Goal: Communication & Community: Share content

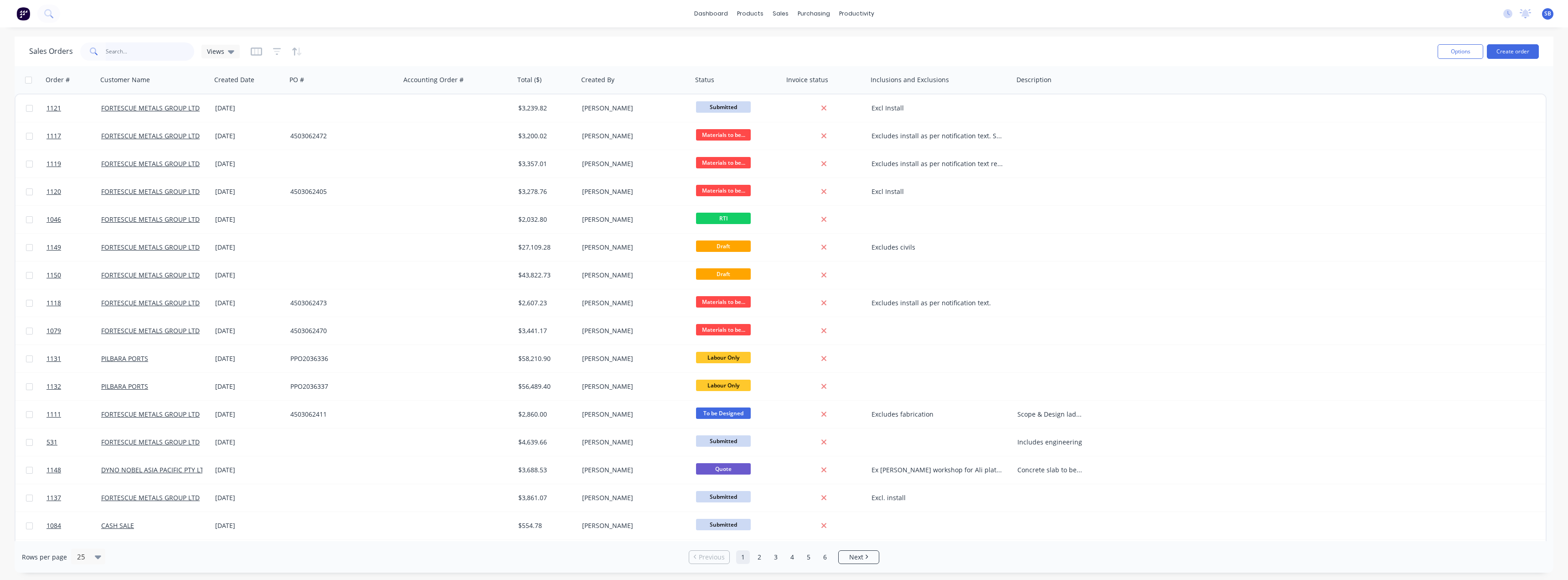
click at [117, 50] on input "text" at bounding box center [151, 51] width 89 height 19
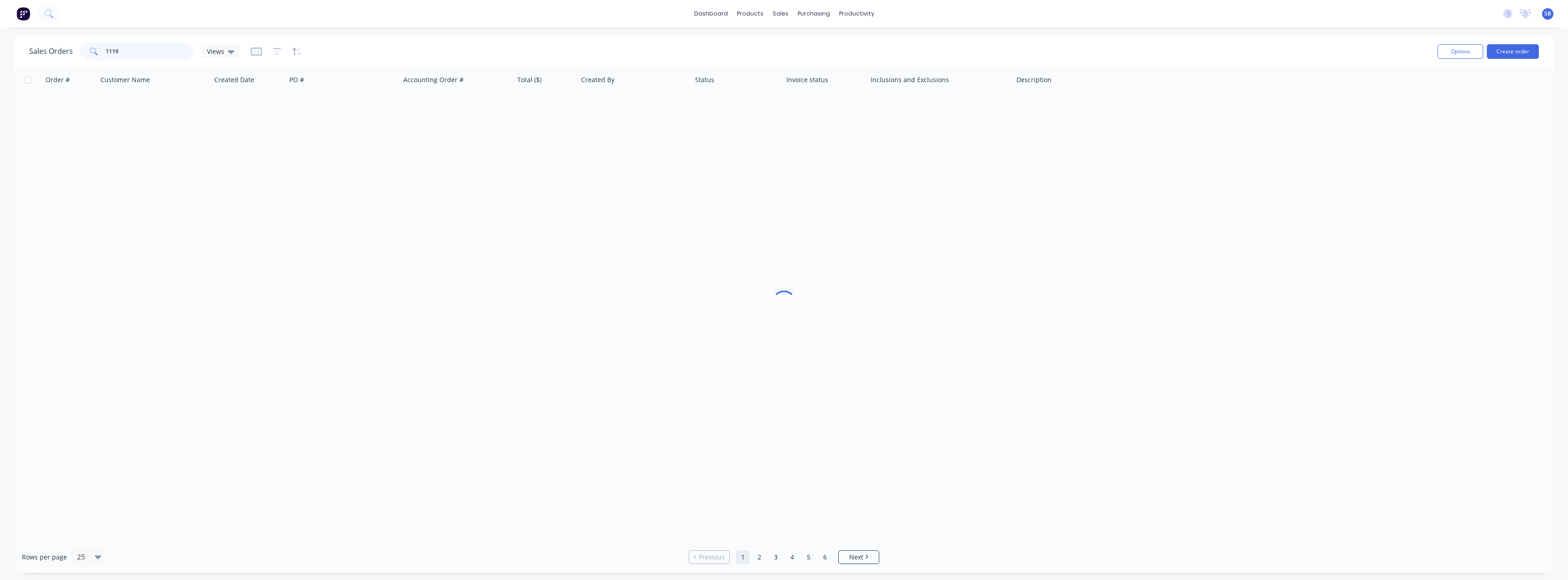
type input "1119"
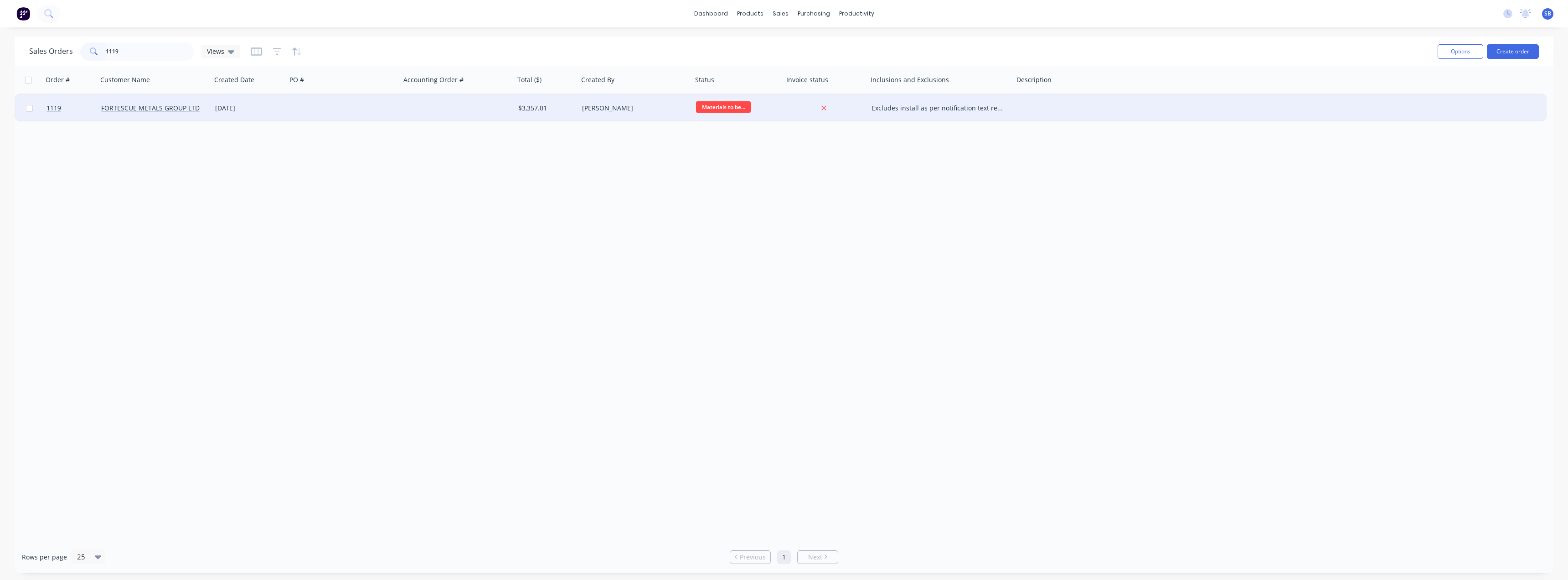
click at [246, 108] on div "[DATE]" at bounding box center [249, 108] width 68 height 9
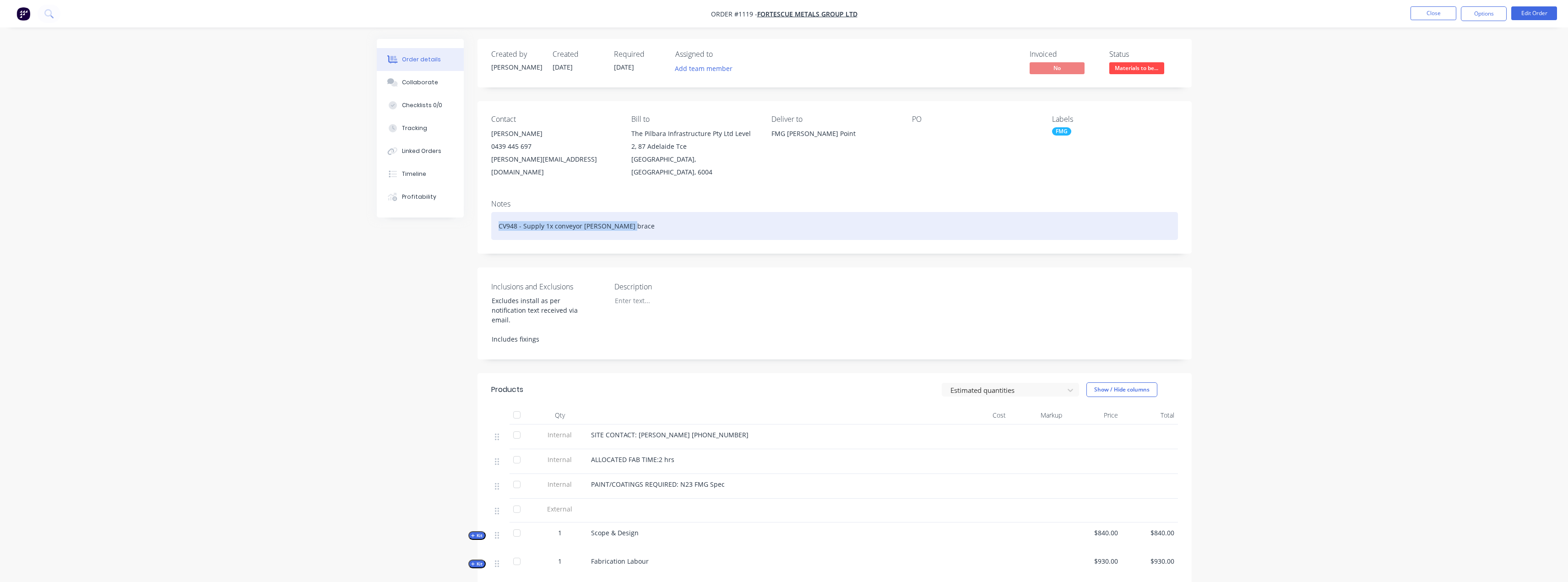
drag, startPoint x: 498, startPoint y: 212, endPoint x: 677, endPoint y: 220, distance: 179.2
click at [677, 220] on div "CV948 - Supply 1x conveyor [PERSON_NAME] brace" at bounding box center [835, 225] width 687 height 28
copy div "CV948 - Supply 1x conveyor [PERSON_NAME] brace"
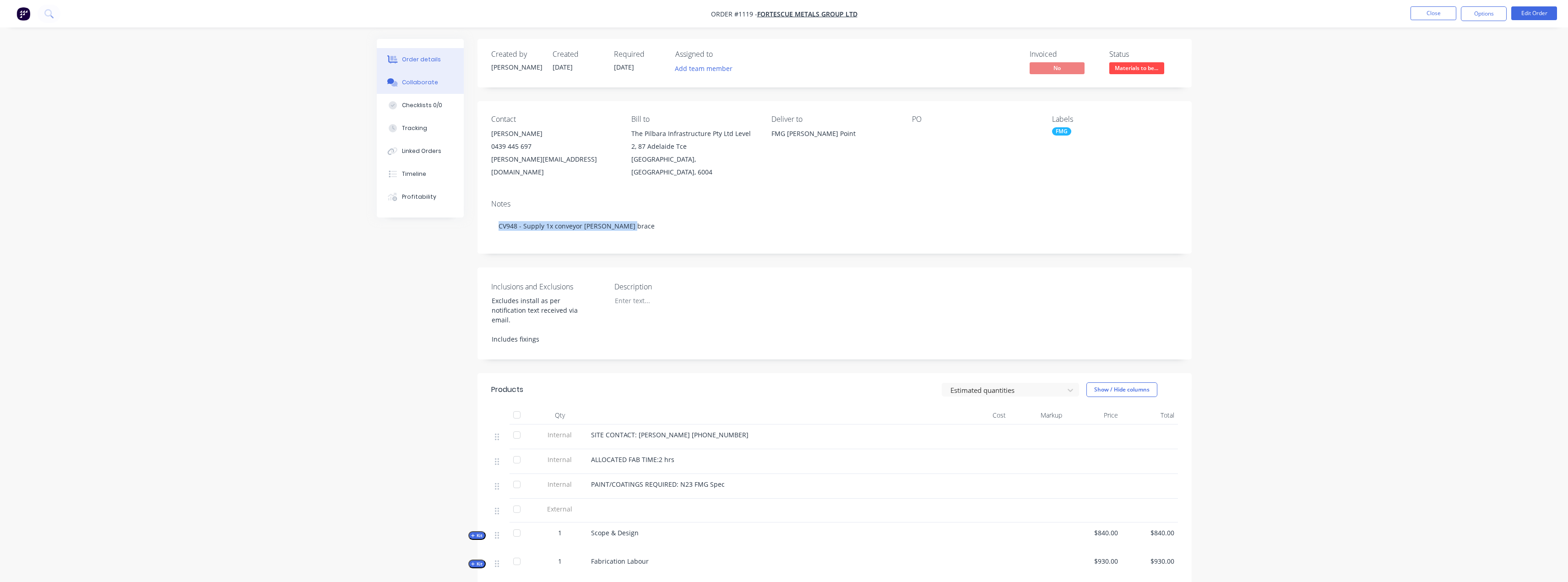
click at [429, 80] on div "Collaborate" at bounding box center [420, 82] width 37 height 8
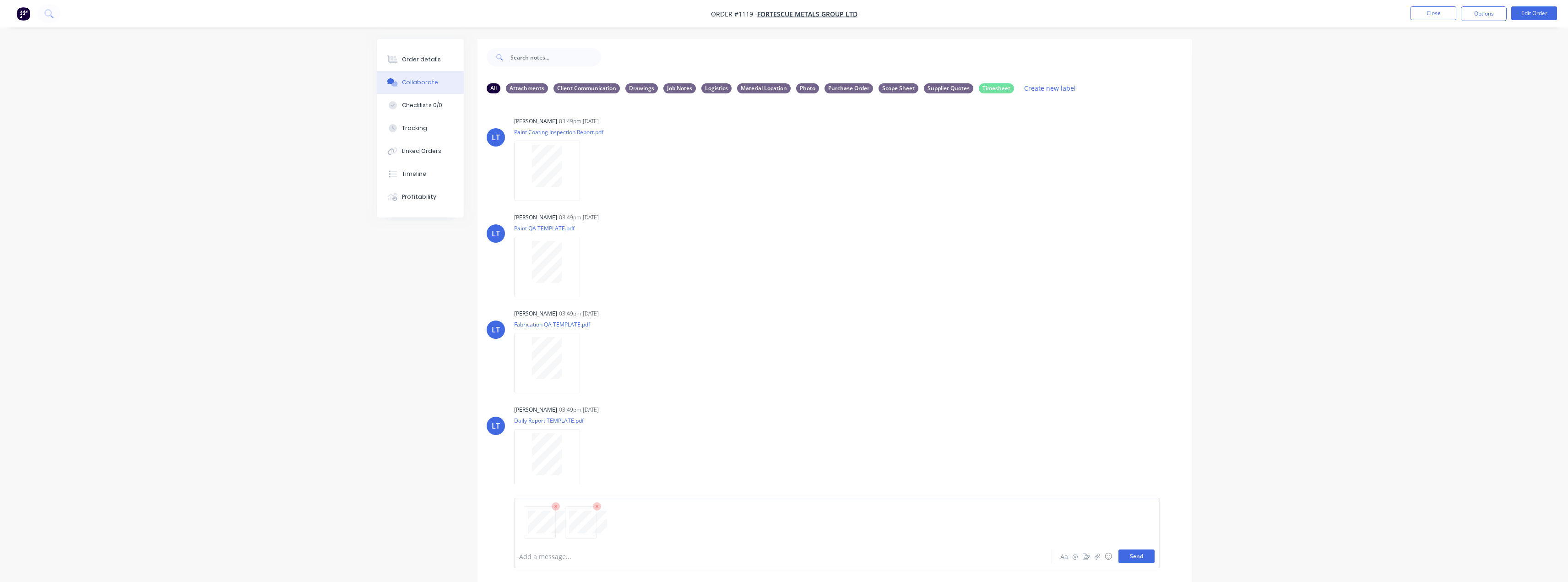
click at [1144, 557] on button "Send" at bounding box center [1137, 556] width 37 height 13
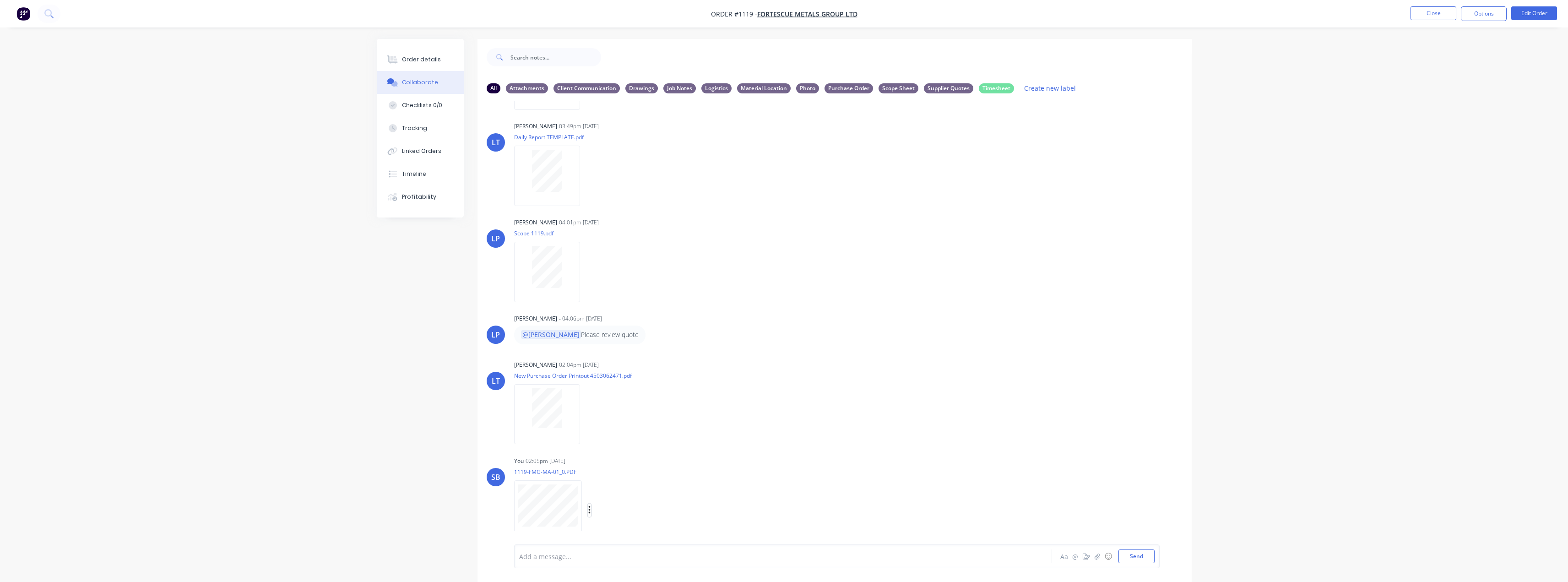
click at [590, 507] on icon "button" at bounding box center [589, 510] width 3 height 10
click at [631, 493] on button "Labels" at bounding box center [649, 490] width 103 height 21
click at [900, 459] on div "SB You 02:05pm [DATE] 1119-FMG-MA-01_0.PDF Labels Download Delete Create new la…" at bounding box center [835, 495] width 714 height 83
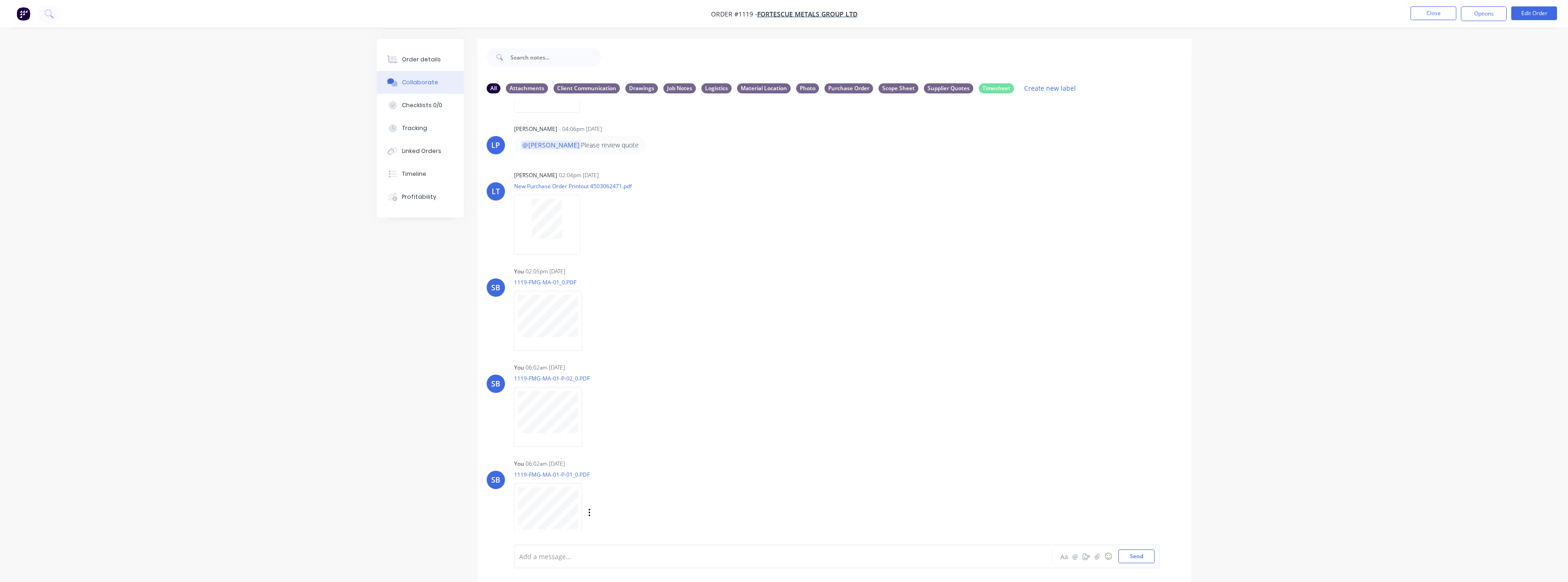
scroll to position [475, 0]
click at [591, 415] on button "button" at bounding box center [589, 414] width 4 height 13
click at [638, 423] on button "Labels" at bounding box center [649, 418] width 103 height 21
click at [650, 510] on div at bounding box center [654, 510] width 19 height 19
click at [841, 420] on div "SB You 06:02am [DATE] 1119-FMG-MA-01-P-02_0.PDF Labels Download Delete Create n…" at bounding box center [835, 399] width 714 height 83
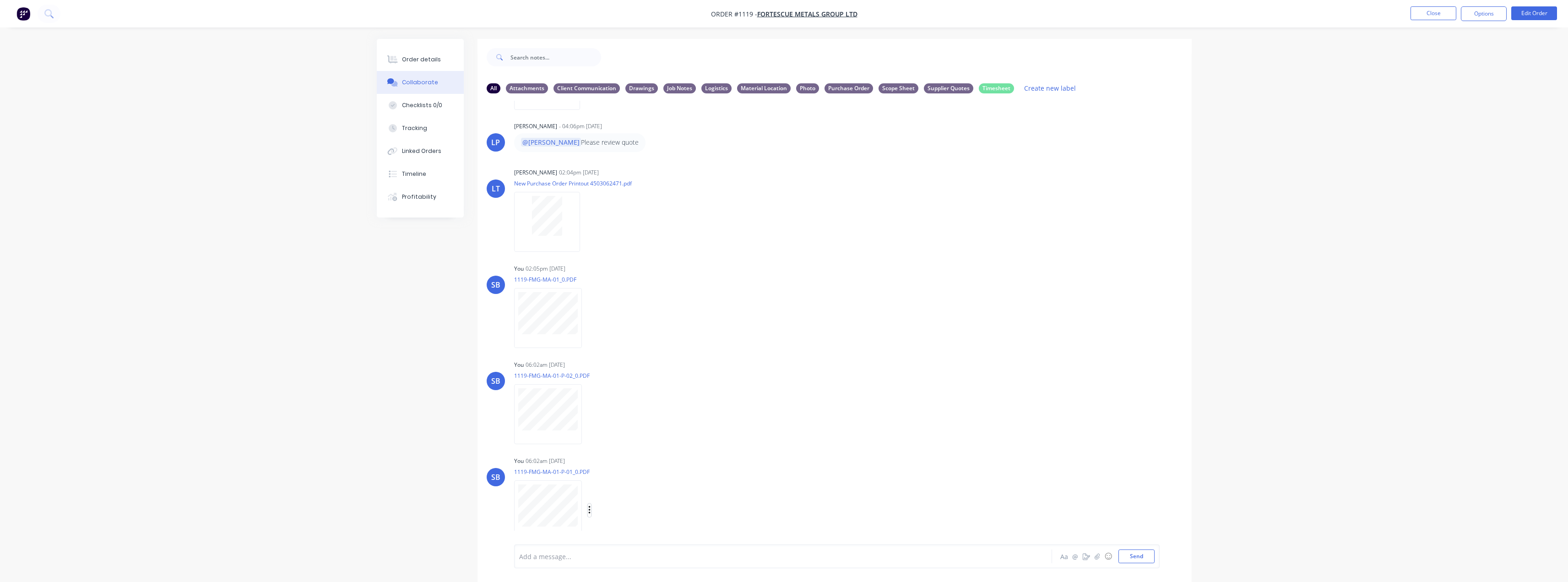
click at [588, 506] on icon "button" at bounding box center [589, 510] width 3 height 10
click at [658, 496] on button "Labels" at bounding box center [649, 490] width 103 height 21
click at [688, 530] on div "Drawings" at bounding box center [704, 530] width 33 height 10
click at [874, 418] on div "SB You 06:02am [DATE] 1119-FMG-MA-01-P-02_0.PDF Labels Download Delete" at bounding box center [835, 399] width 714 height 83
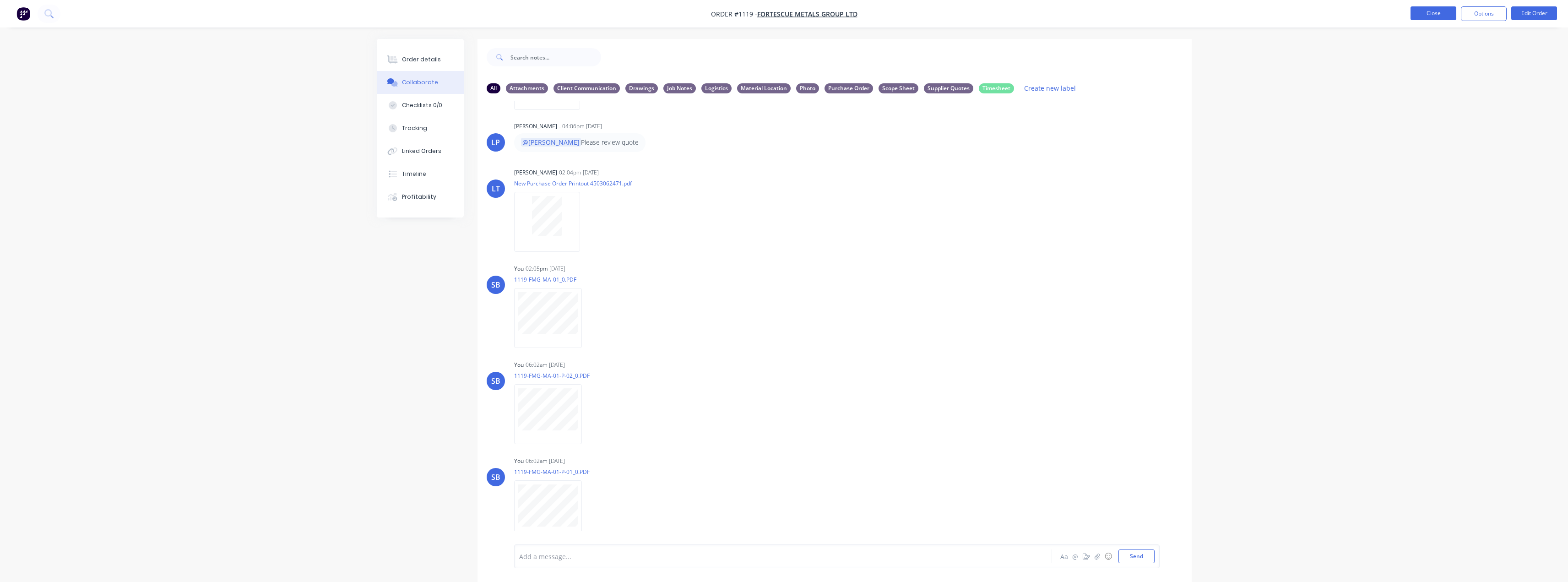
click at [1420, 8] on button "Close" at bounding box center [1433, 13] width 45 height 13
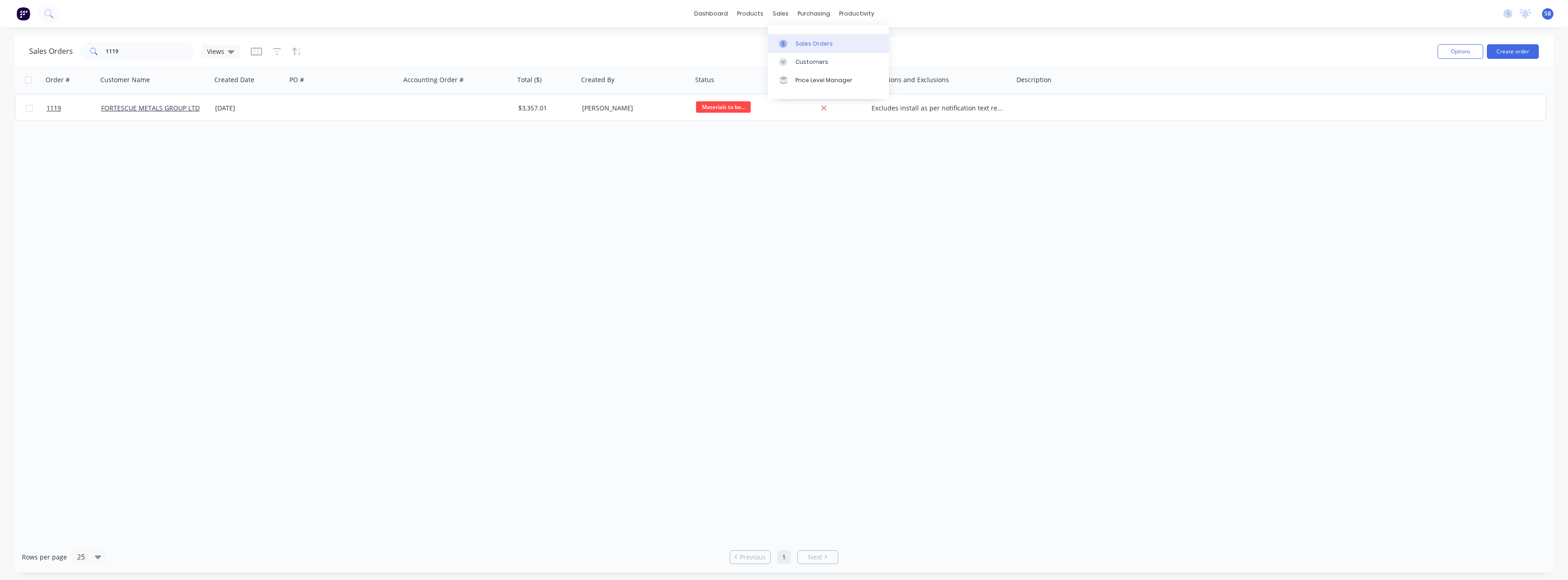
click at [800, 43] on div "Sales Orders" at bounding box center [814, 43] width 37 height 8
click at [136, 56] on input "1119" at bounding box center [151, 51] width 89 height 19
type input "1120"
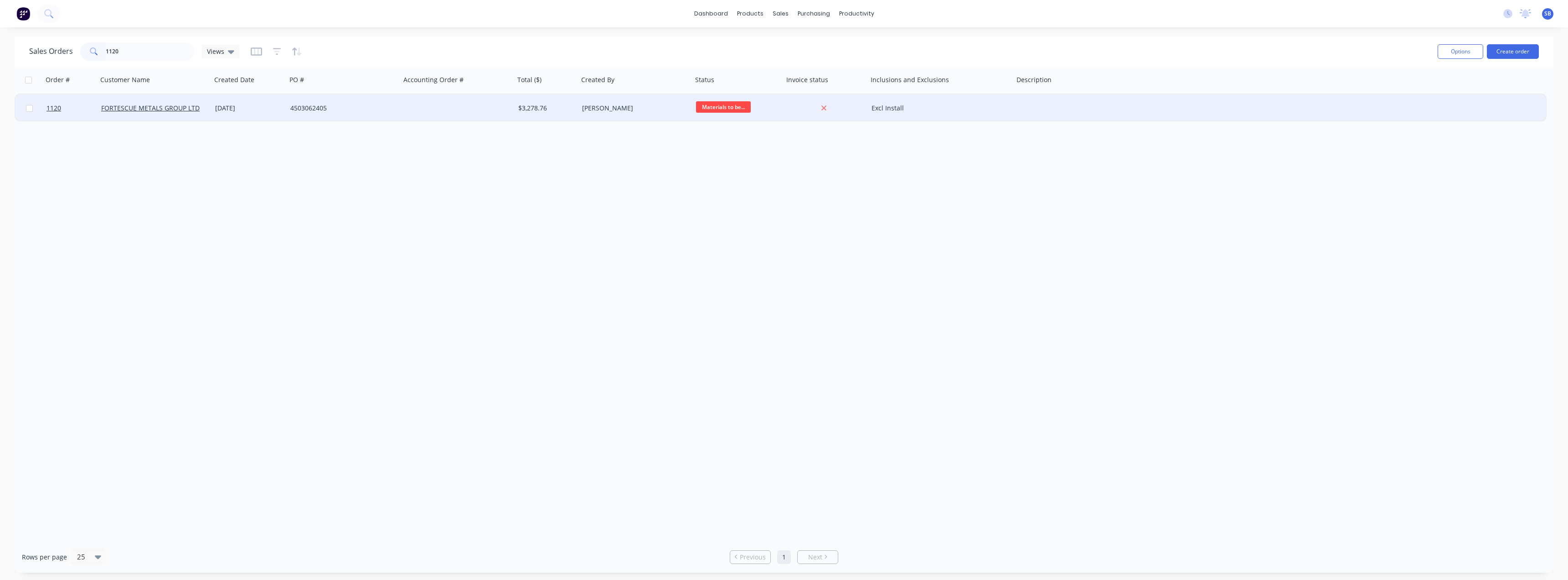
click at [238, 111] on div "[DATE]" at bounding box center [249, 108] width 68 height 9
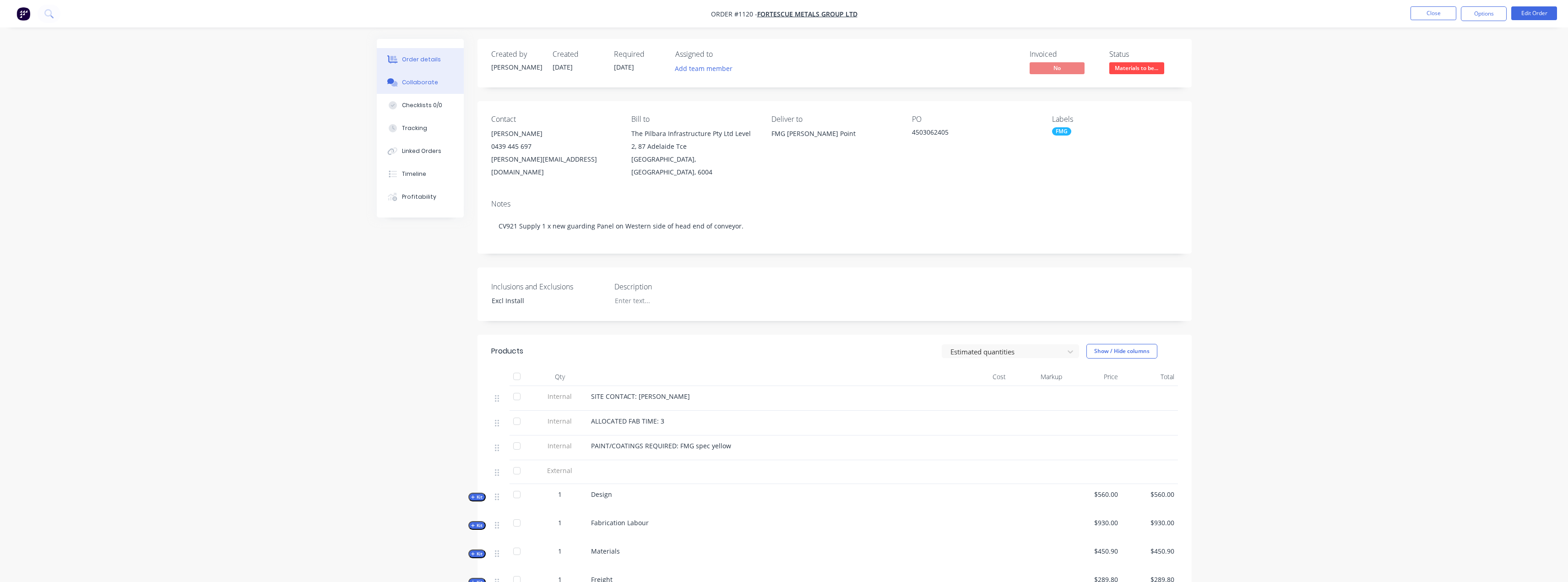
click at [402, 87] on button "Collaborate" at bounding box center [420, 82] width 87 height 23
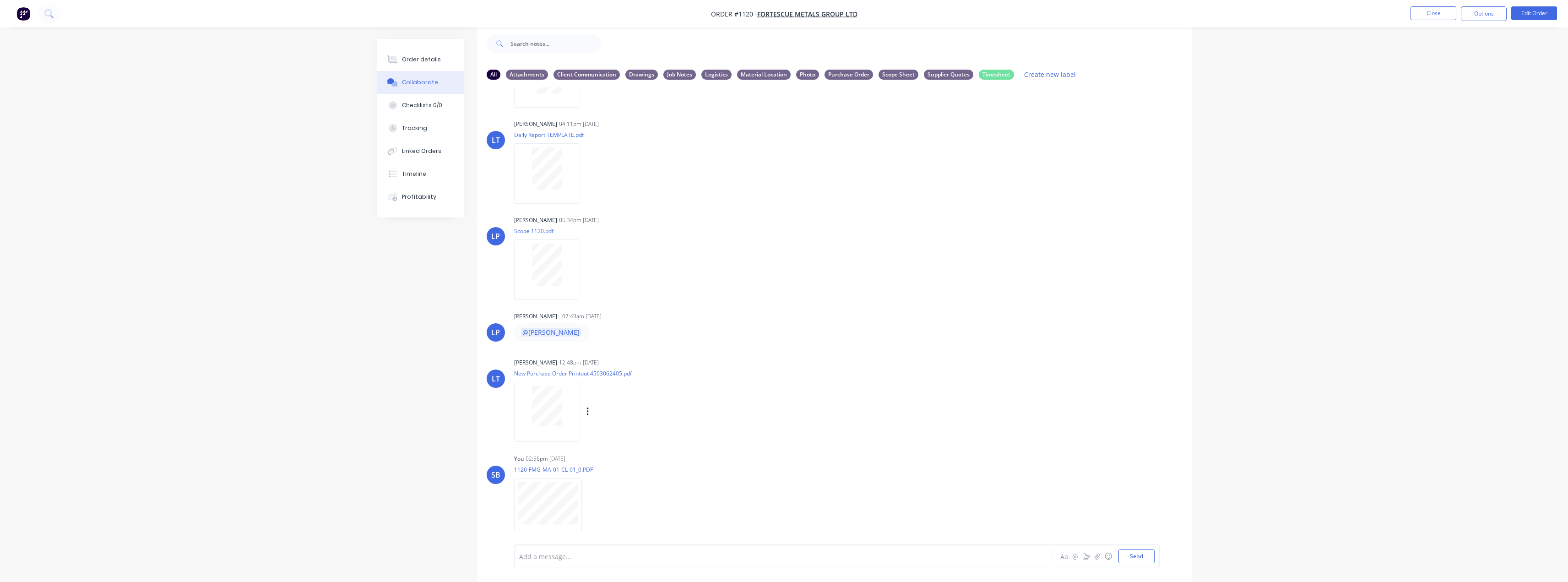
scroll to position [283, 0]
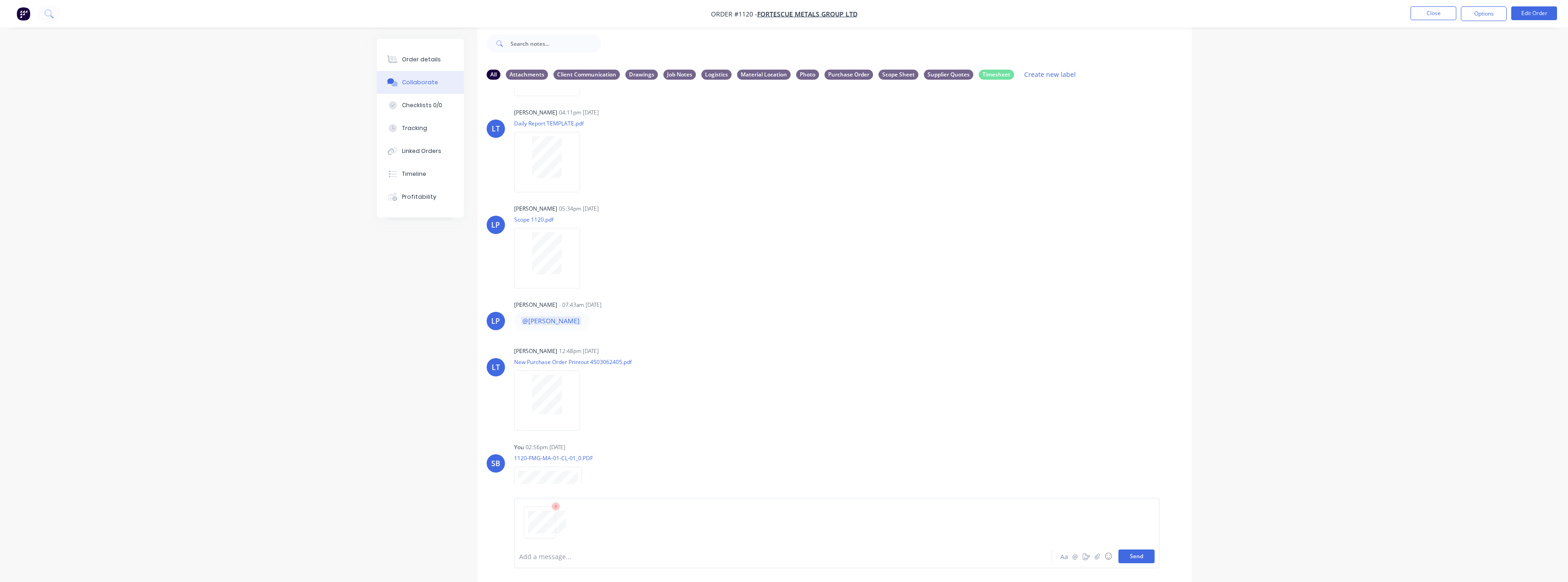
click at [1134, 559] on button "Send" at bounding box center [1137, 556] width 37 height 13
click at [589, 493] on icon "button" at bounding box center [589, 496] width 1 height 8
click at [648, 480] on button "Labels" at bounding box center [649, 477] width 103 height 21
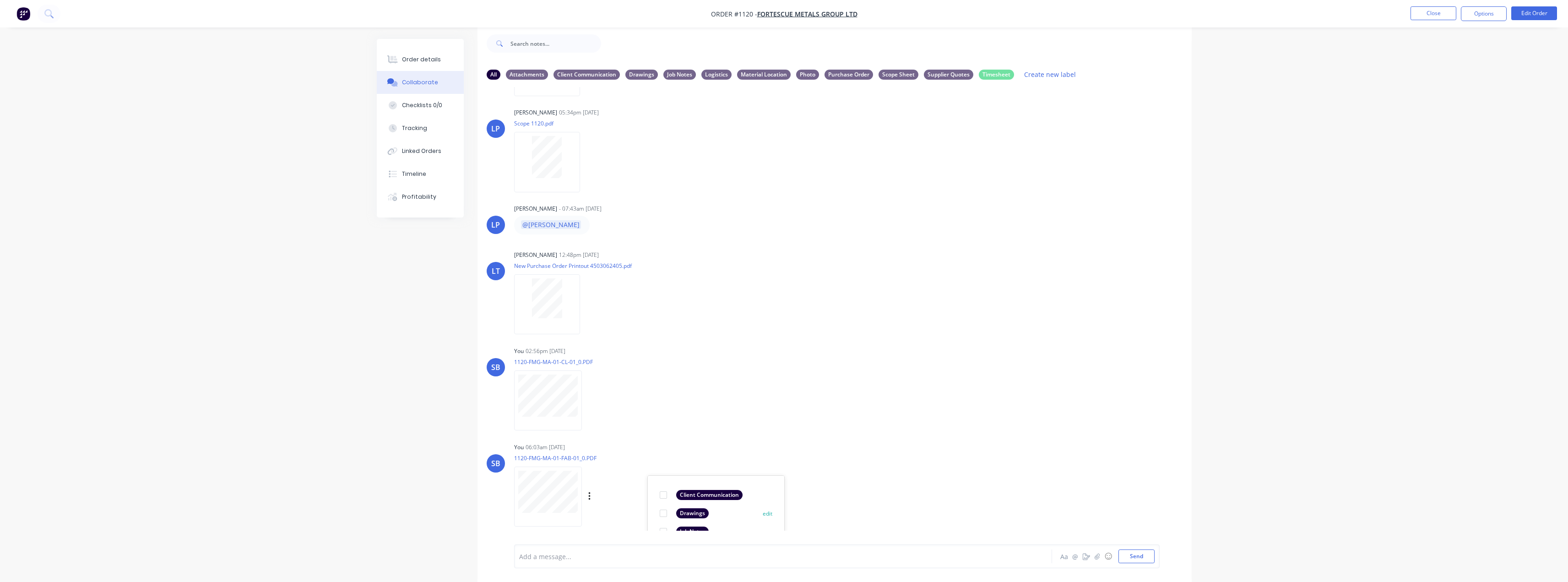
click at [693, 515] on div "Drawings" at bounding box center [692, 513] width 33 height 10
click at [985, 436] on div "LT [PERSON_NAME] 04:11pm [DATE] Paint Coating Inspection Report.pdf Labels Down…" at bounding box center [835, 309] width 714 height 443
click at [1444, 13] on button "Close" at bounding box center [1433, 13] width 45 height 13
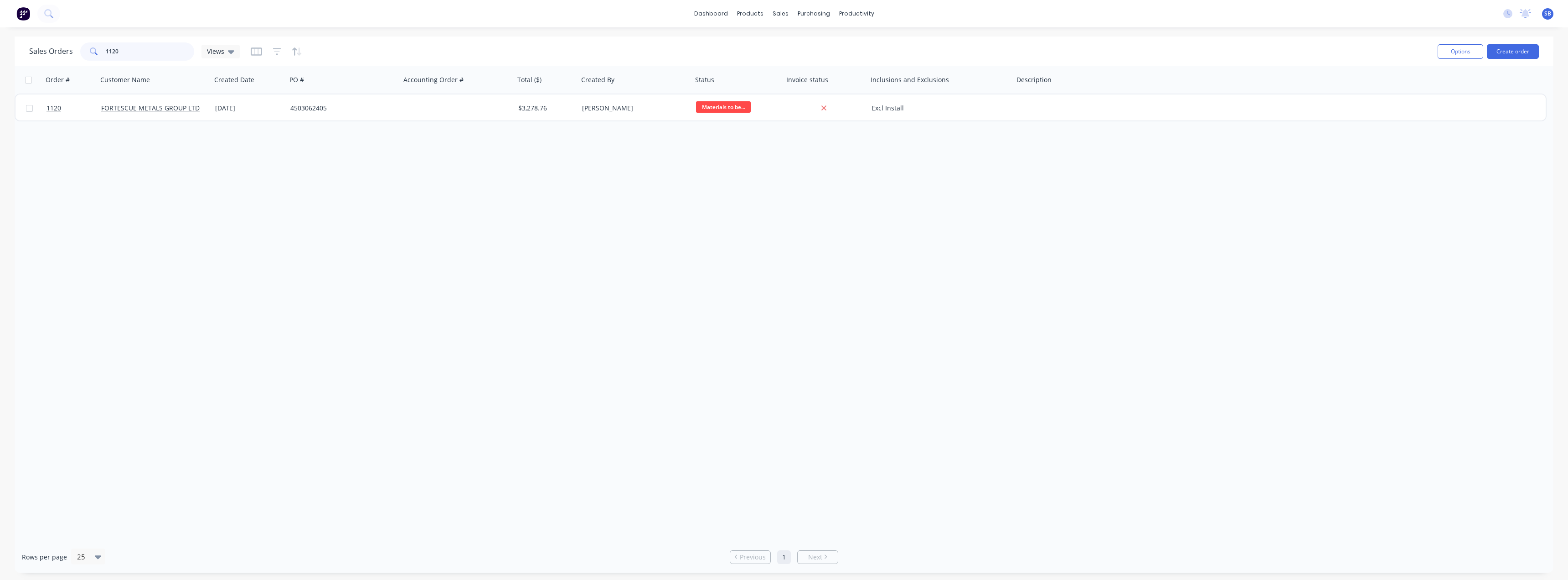
click at [129, 55] on input "1120" at bounding box center [151, 51] width 89 height 19
type input "1121"
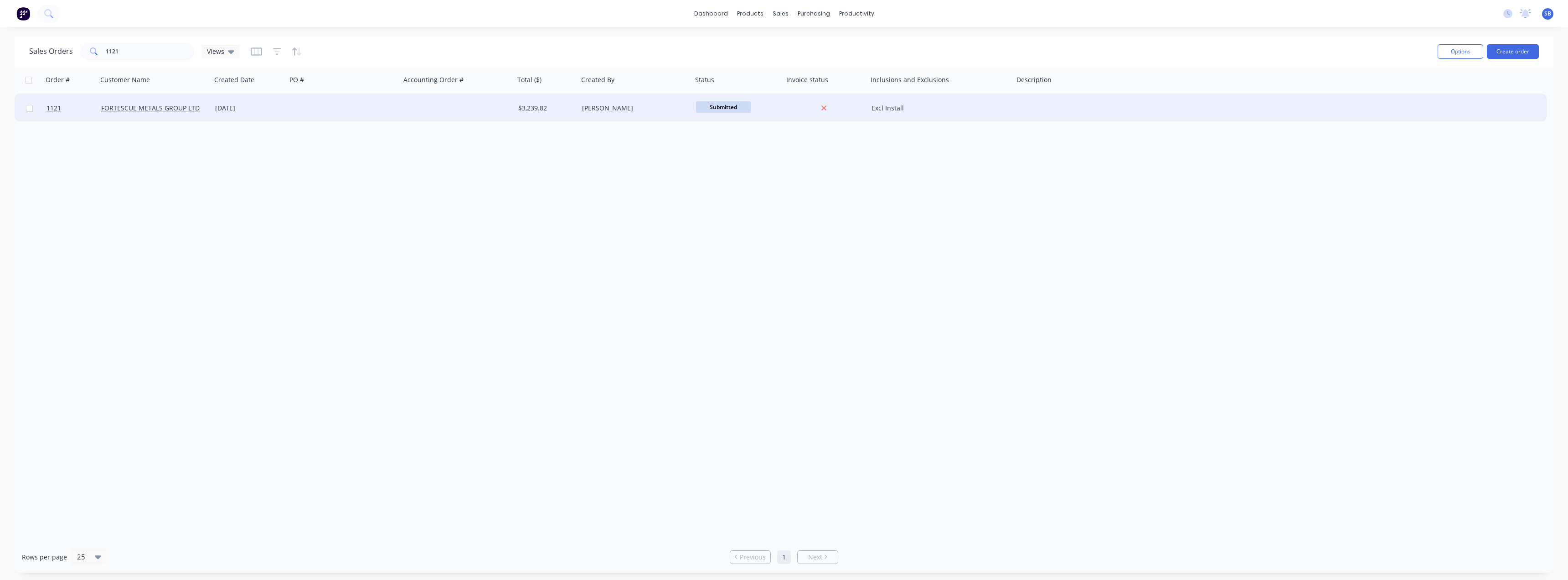
click at [252, 103] on div "[DATE]" at bounding box center [249, 108] width 75 height 27
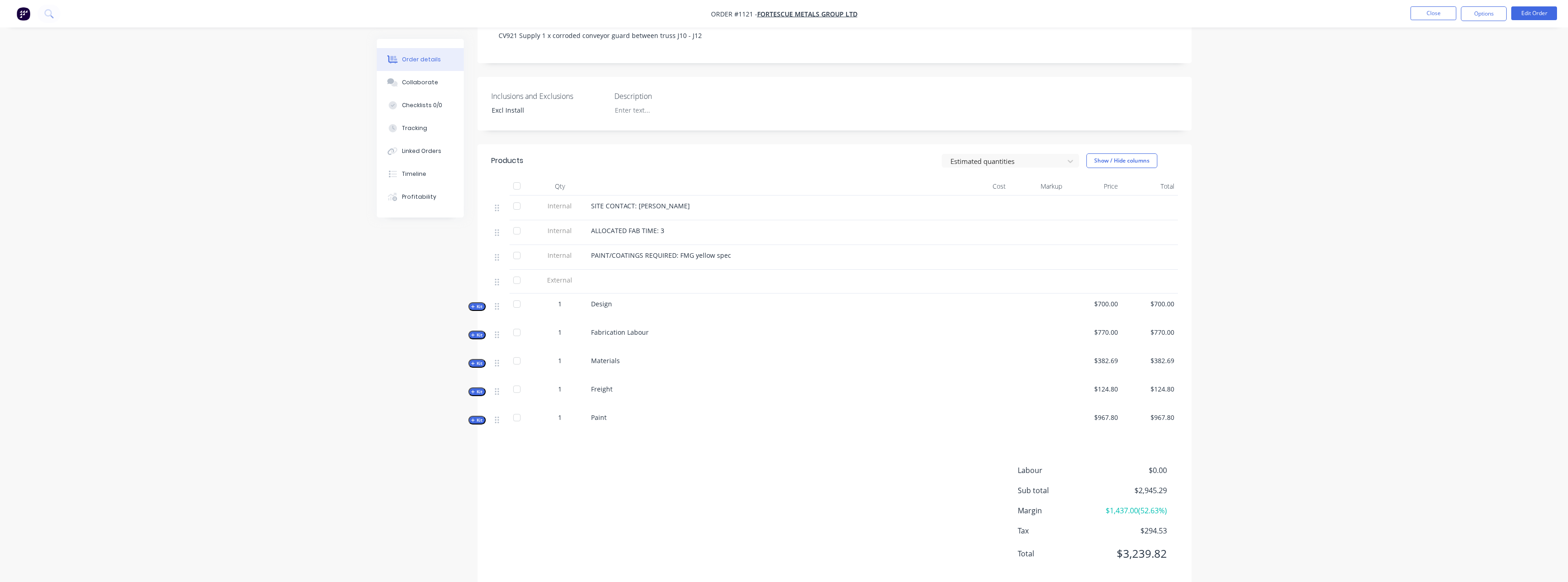
scroll to position [194, 0]
click at [440, 77] on button "Collaborate" at bounding box center [420, 82] width 87 height 23
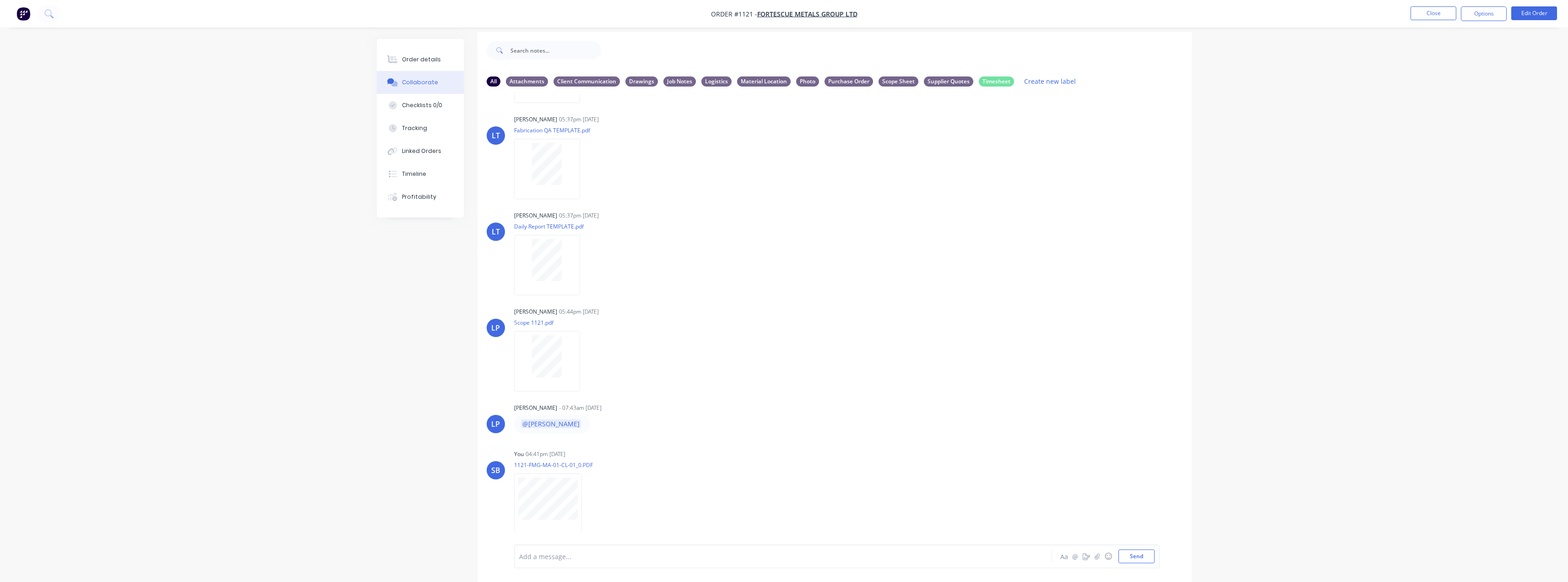
scroll to position [13, 0]
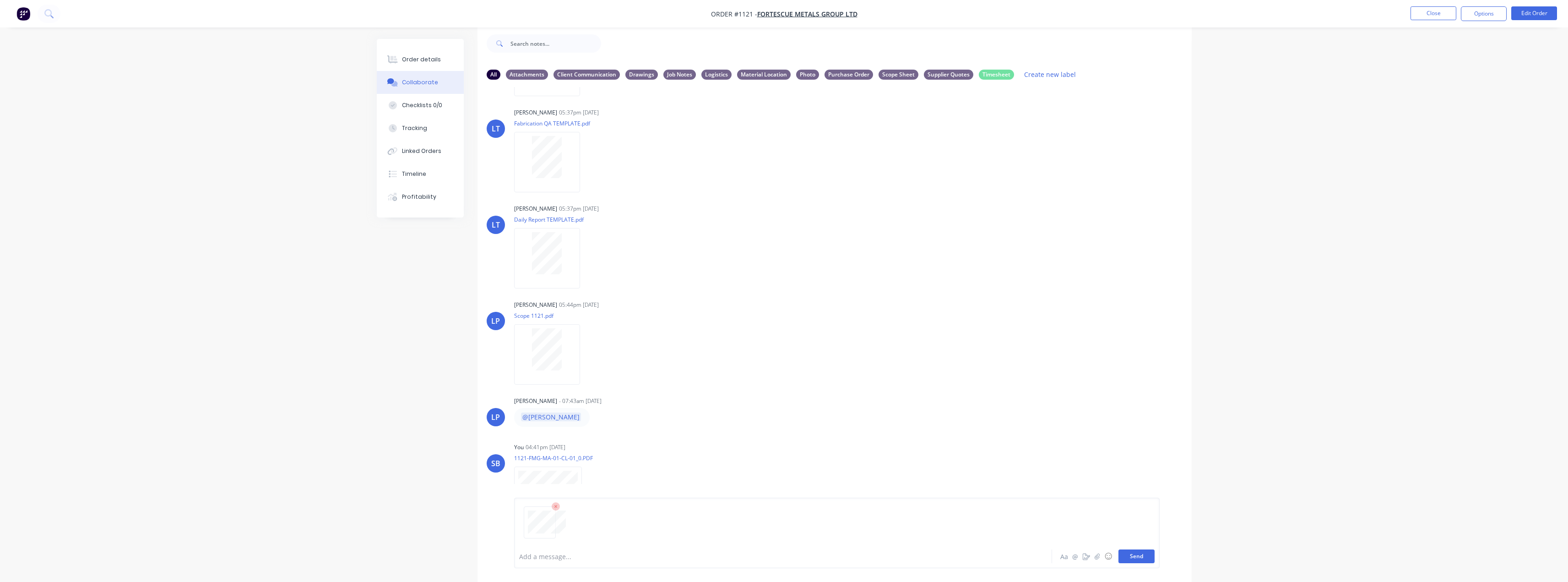
click at [1135, 559] on button "Send" at bounding box center [1137, 556] width 37 height 13
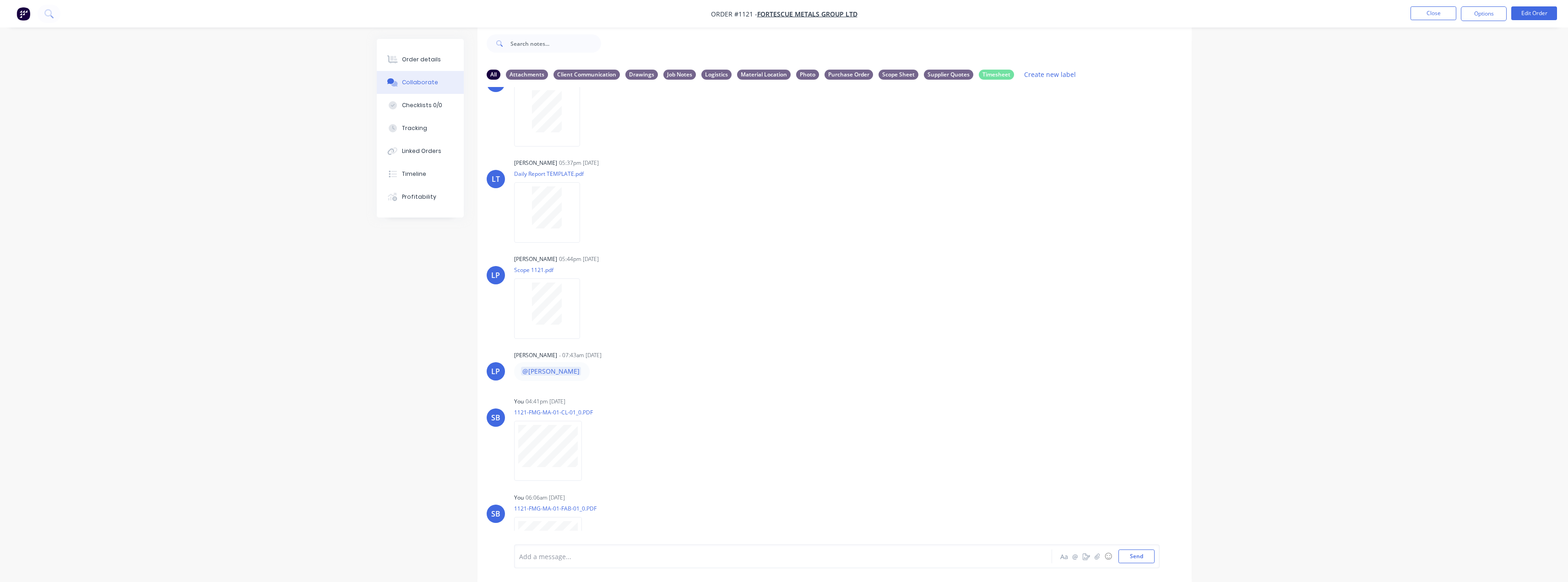
scroll to position [283, 0]
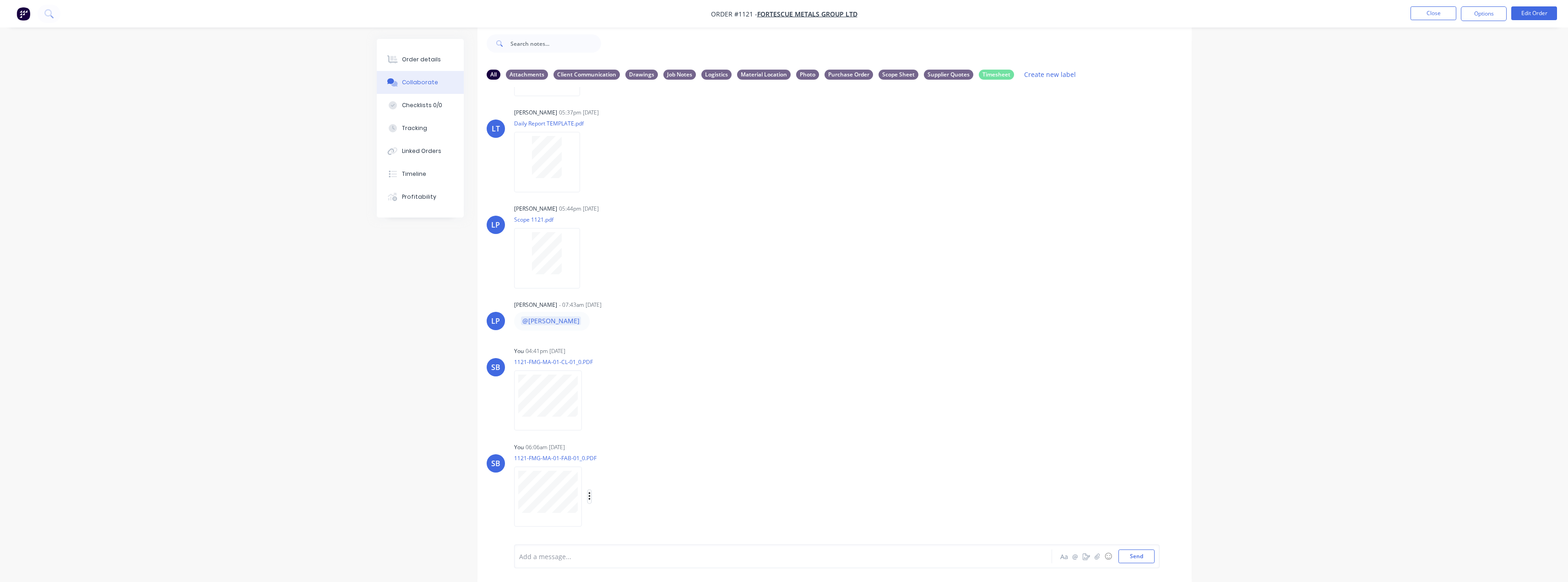
click at [588, 499] on button "button" at bounding box center [589, 496] width 4 height 13
click at [662, 479] on button "Labels" at bounding box center [649, 477] width 103 height 21
click at [679, 512] on div at bounding box center [678, 512] width 19 height 19
click at [1075, 399] on div "SB You 04:41pm [DATE] 1121-FMG-MA-01-CL-01_0.PDF Labels Download Delete" at bounding box center [835, 385] width 714 height 83
